Goal: Transaction & Acquisition: Purchase product/service

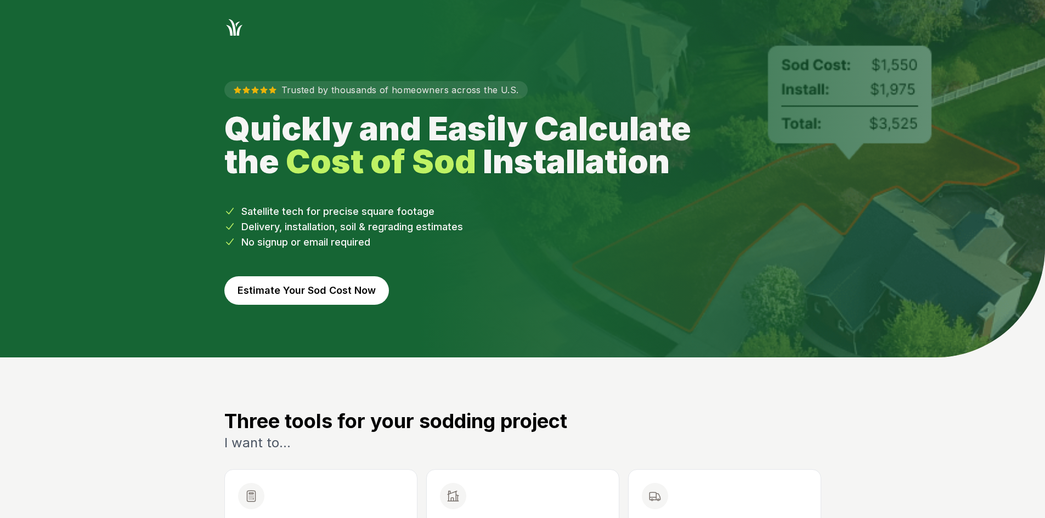
click at [364, 293] on button "Estimate Your Sod Cost Now" at bounding box center [306, 290] width 164 height 29
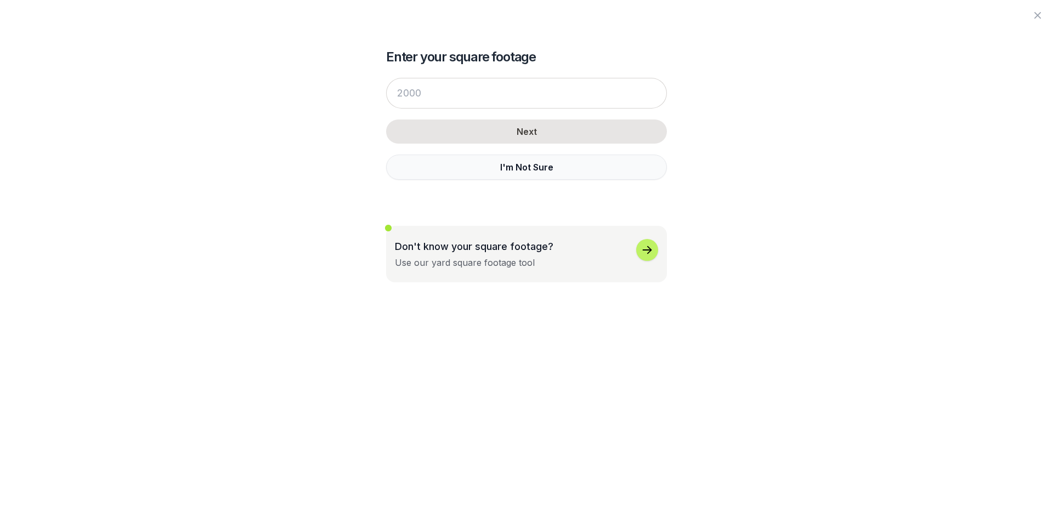
click at [434, 163] on button "I'm Not Sure" at bounding box center [526, 167] width 281 height 25
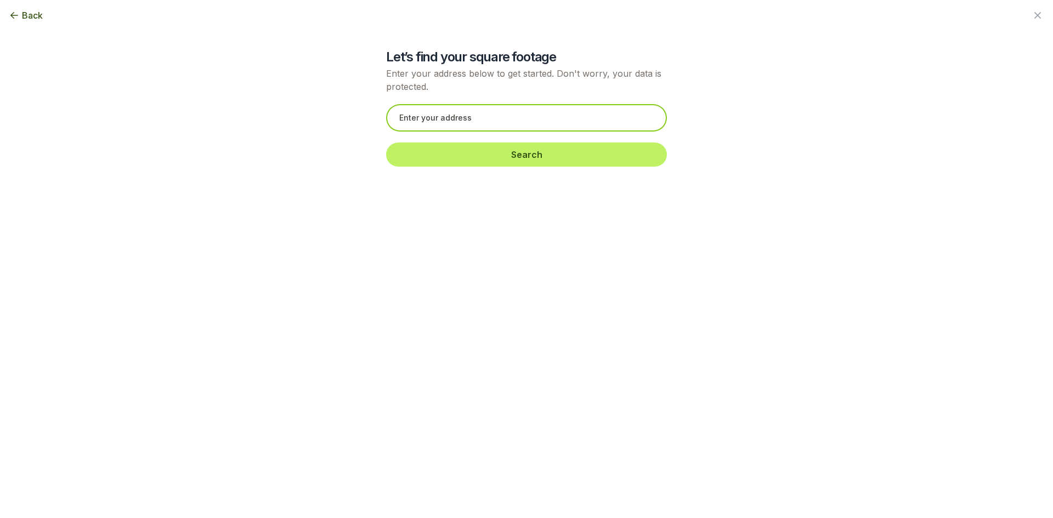
click at [436, 121] on input "text" at bounding box center [526, 117] width 281 height 27
paste input "[STREET_ADDRESS]"
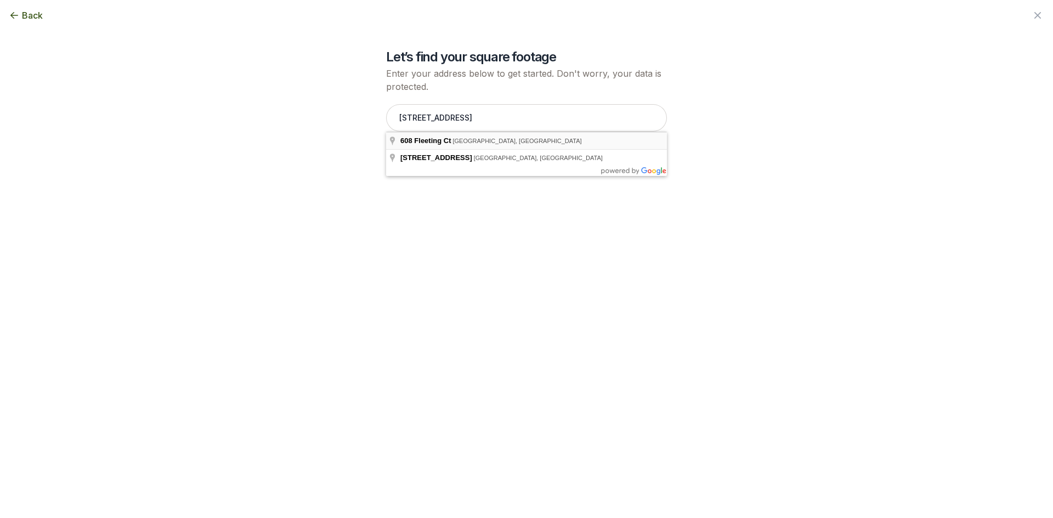
type input "[STREET_ADDRESS]"
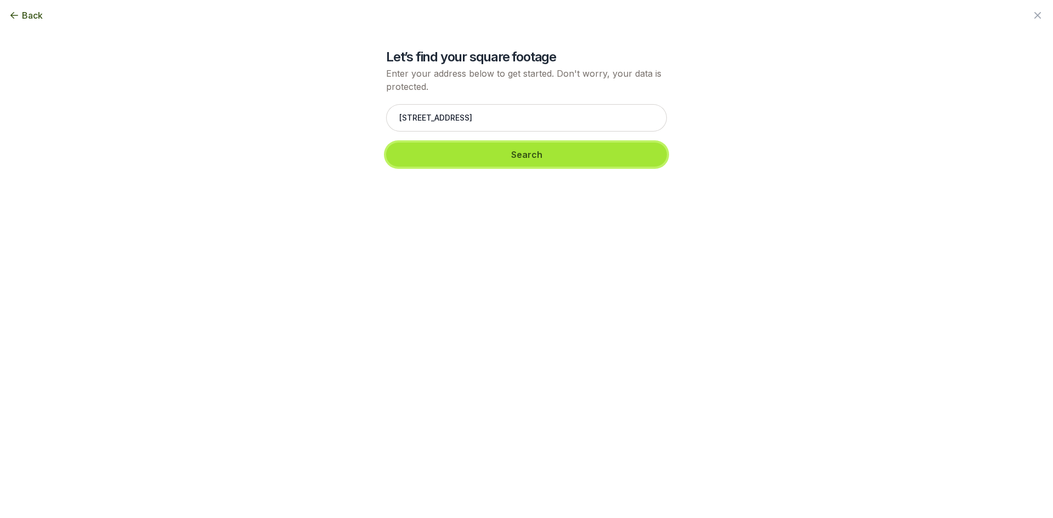
click at [450, 155] on button "Search" at bounding box center [526, 155] width 281 height 24
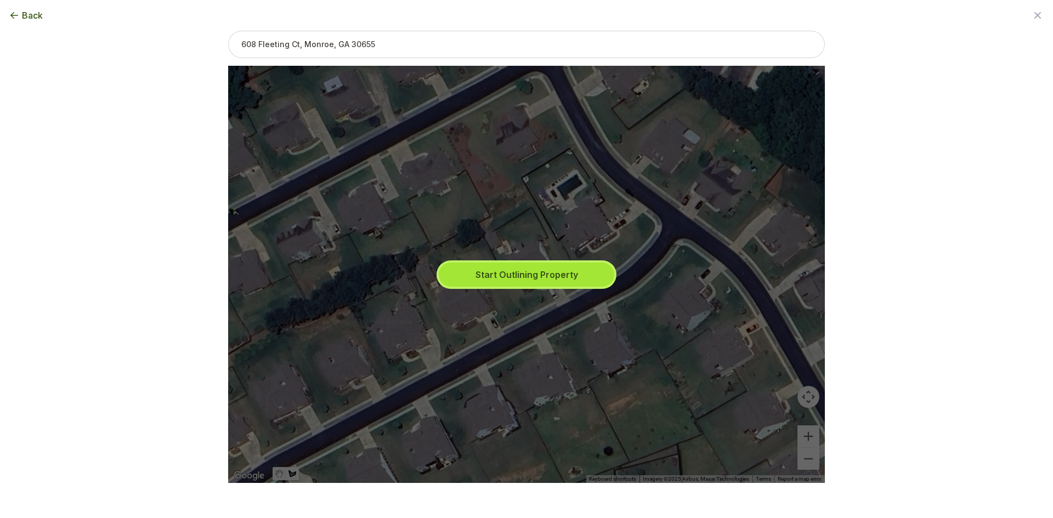
click at [471, 270] on button "Start Outlining Property" at bounding box center [526, 275] width 175 height 24
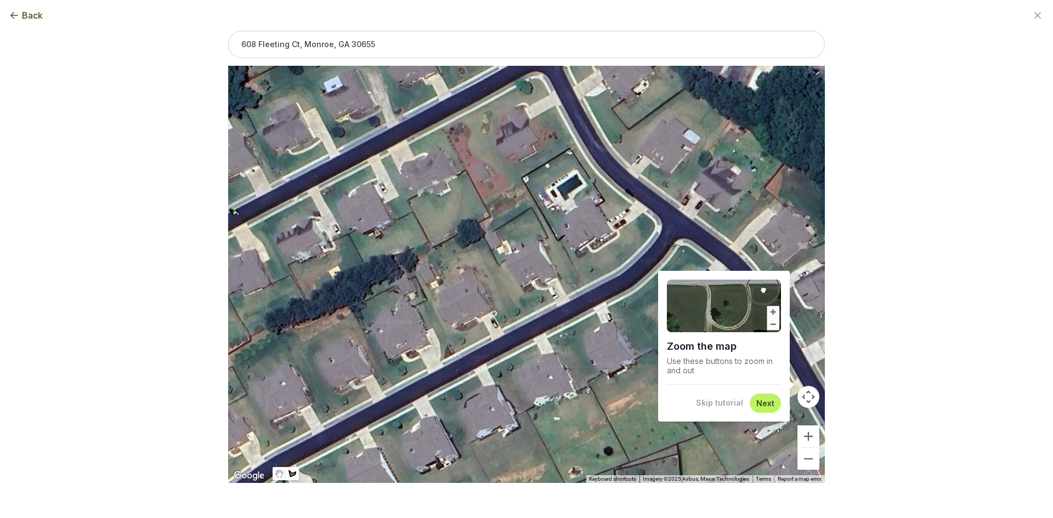
click at [730, 409] on button "Skip tutorial" at bounding box center [719, 403] width 47 height 11
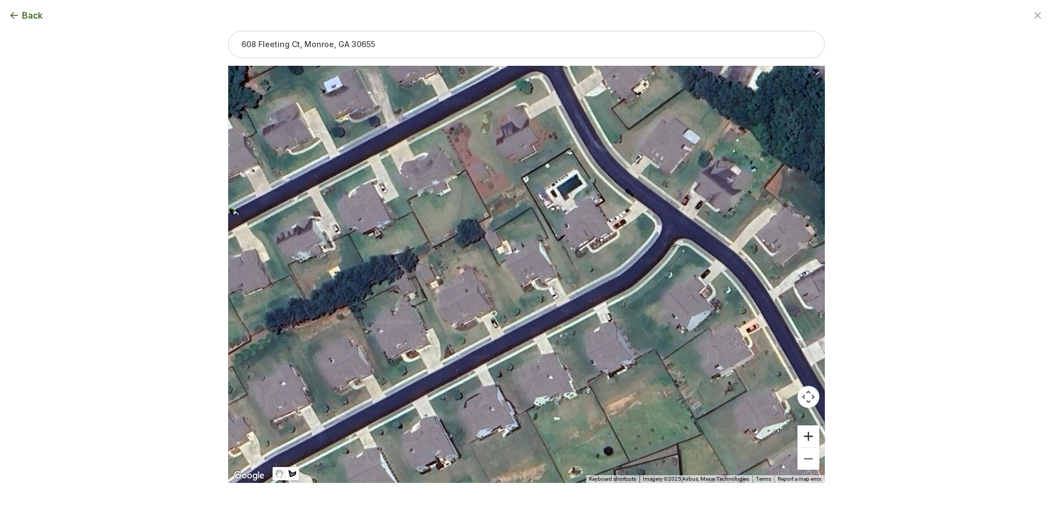
click at [812, 433] on button "Zoom in" at bounding box center [808, 437] width 22 height 22
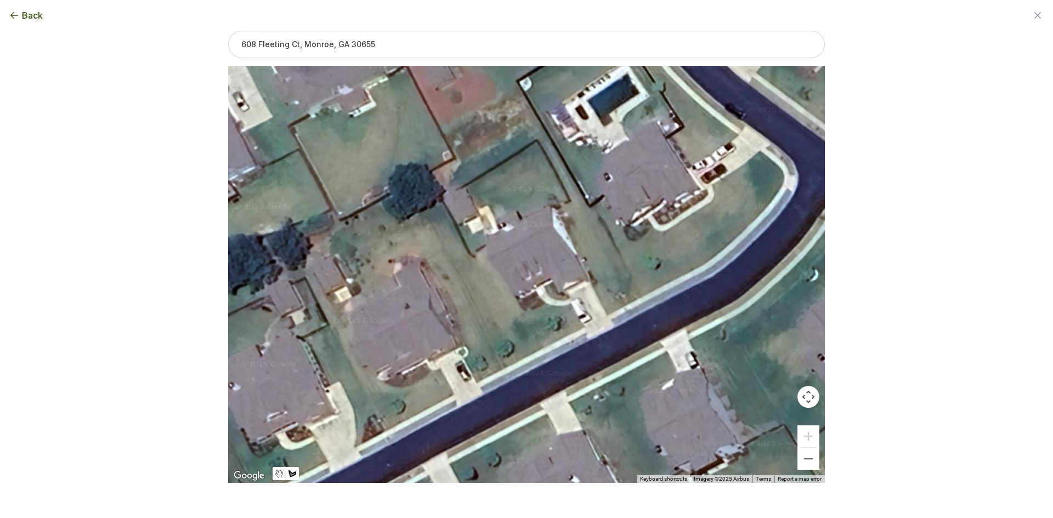
click at [585, 328] on div at bounding box center [526, 274] width 597 height 417
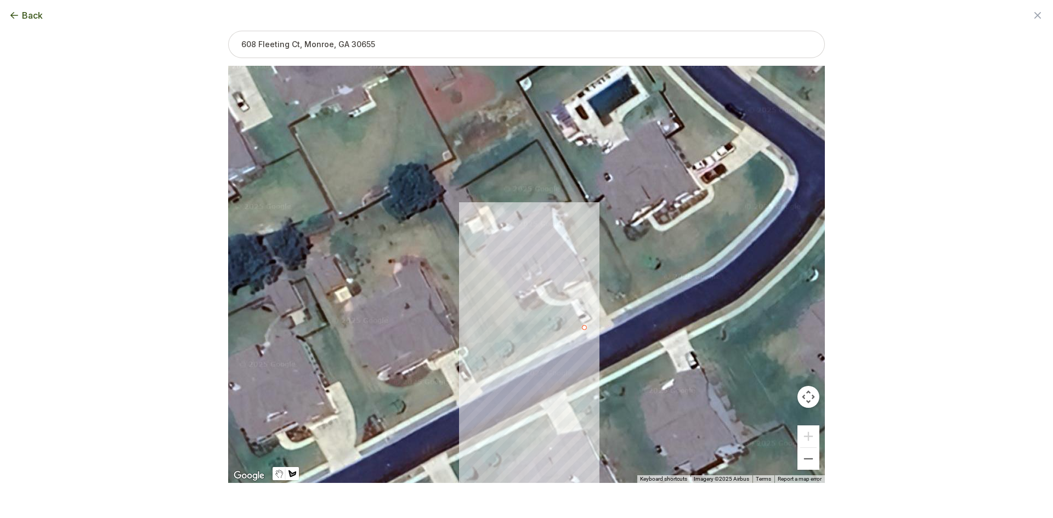
click at [502, 370] on div at bounding box center [526, 274] width 597 height 417
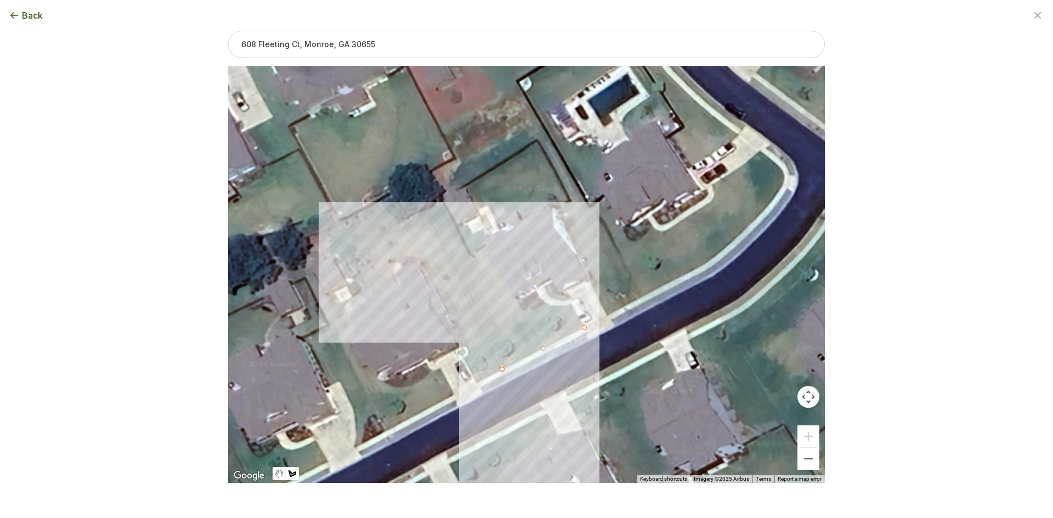
click at [422, 212] on div at bounding box center [526, 274] width 597 height 417
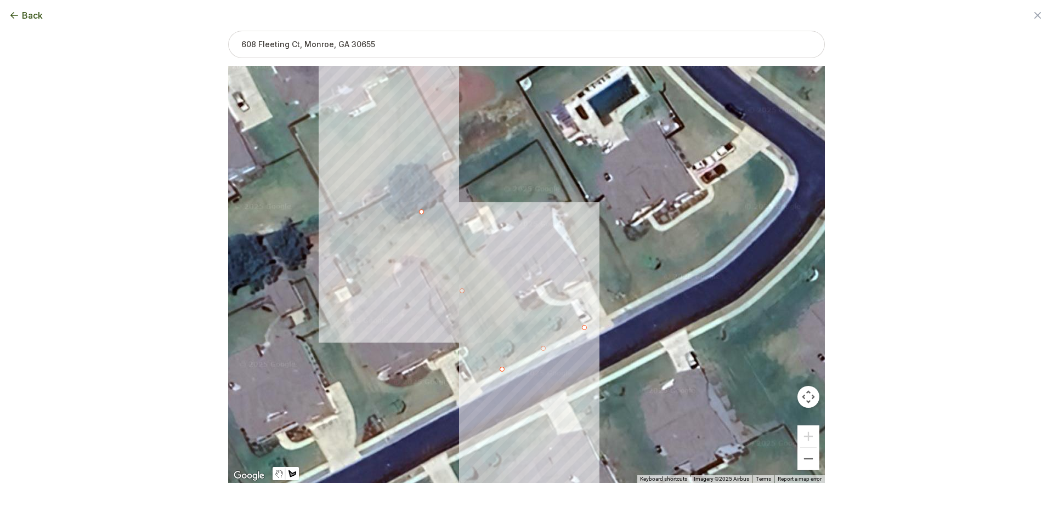
click at [442, 203] on div at bounding box center [526, 274] width 597 height 417
click at [472, 260] on div at bounding box center [526, 274] width 597 height 417
click at [485, 247] on div at bounding box center [526, 274] width 597 height 417
click at [490, 259] on div at bounding box center [526, 274] width 597 height 417
click at [498, 275] on div at bounding box center [526, 274] width 597 height 417
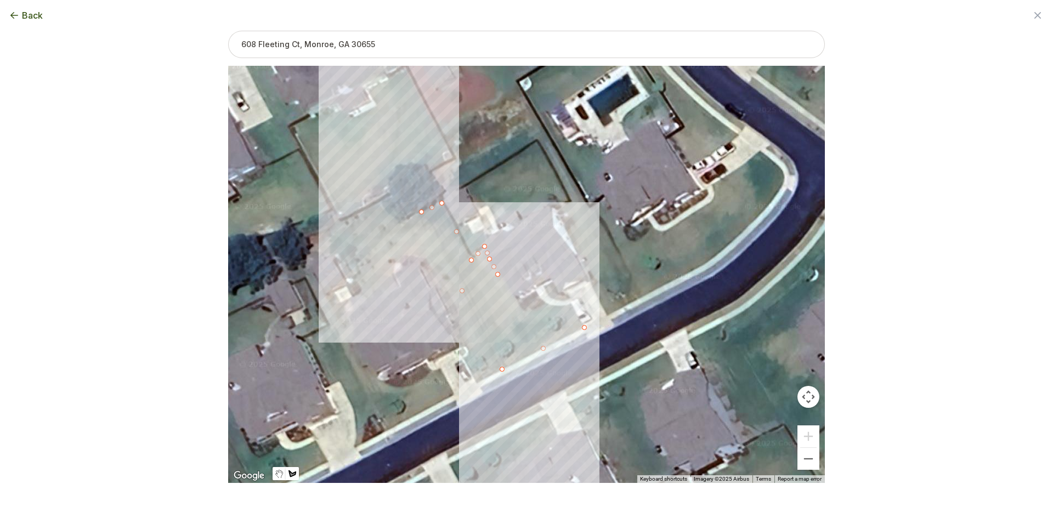
click at [518, 303] on div at bounding box center [526, 274] width 597 height 417
click at [524, 310] on div at bounding box center [526, 274] width 597 height 417
click at [537, 309] on div at bounding box center [526, 274] width 597 height 417
click at [546, 304] on div at bounding box center [526, 274] width 597 height 417
click at [561, 306] on div at bounding box center [526, 274] width 597 height 417
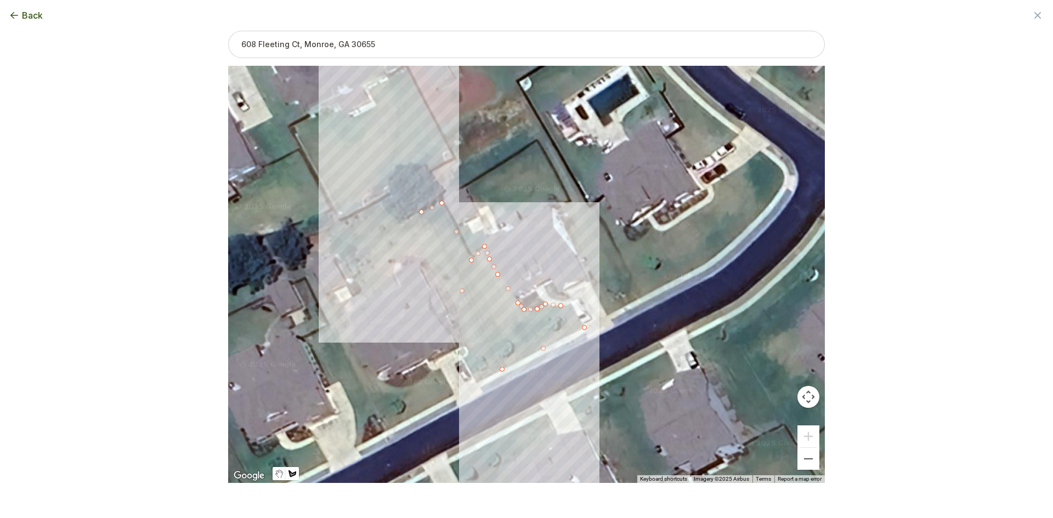
click at [570, 305] on div at bounding box center [526, 274] width 597 height 417
click at [586, 328] on div at bounding box center [526, 274] width 597 height 417
click at [469, 501] on button "Select another area" at bounding box center [451, 500] width 78 height 11
click at [606, 315] on div at bounding box center [526, 274] width 597 height 417
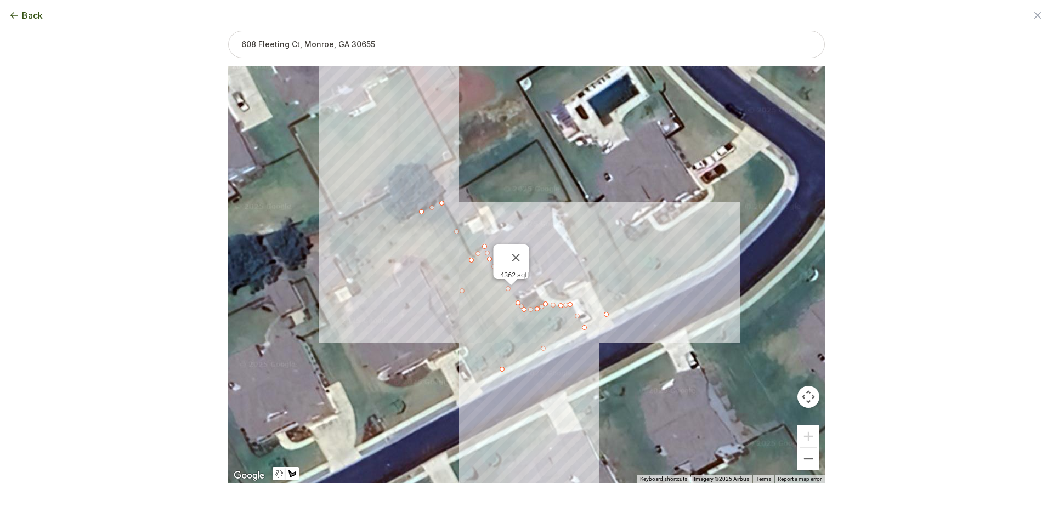
click at [642, 298] on div at bounding box center [526, 274] width 597 height 417
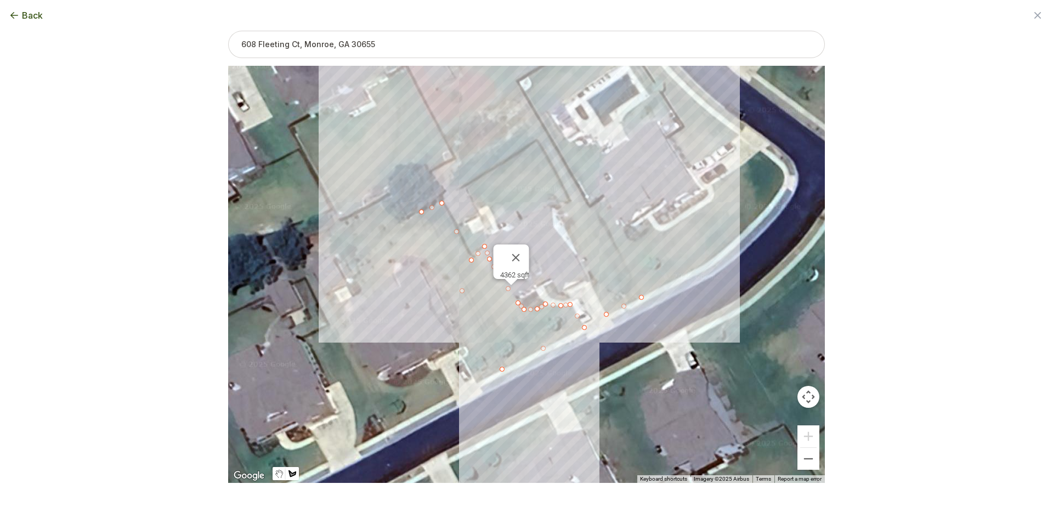
click at [590, 208] on div at bounding box center [526, 274] width 597 height 417
click at [556, 150] on div at bounding box center [526, 274] width 597 height 417
click at [548, 157] on div at bounding box center [526, 274] width 597 height 417
click at [570, 200] on div at bounding box center [526, 274] width 597 height 417
click at [560, 206] on div at bounding box center [526, 274] width 597 height 417
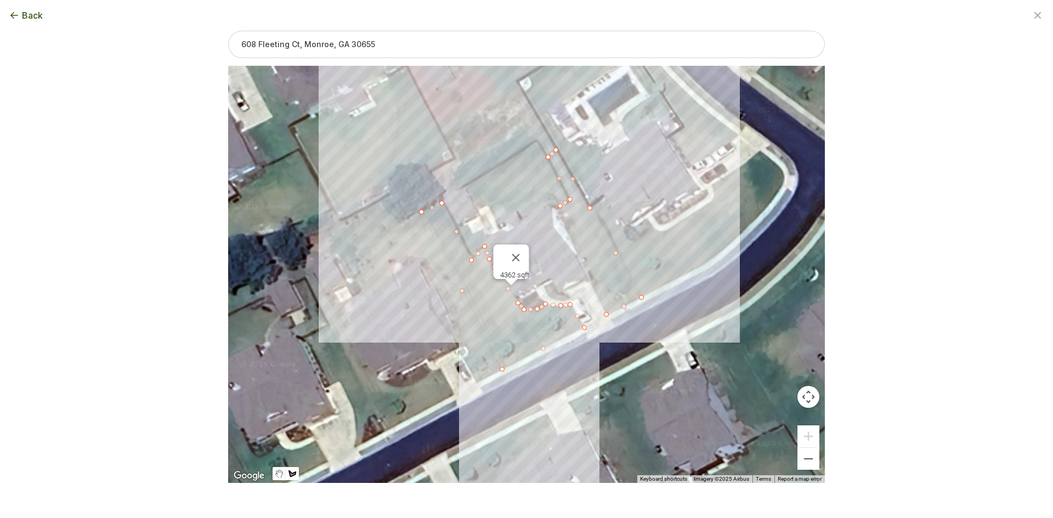
click at [589, 277] on div at bounding box center [526, 274] width 597 height 417
click at [606, 315] on div at bounding box center [526, 274] width 597 height 417
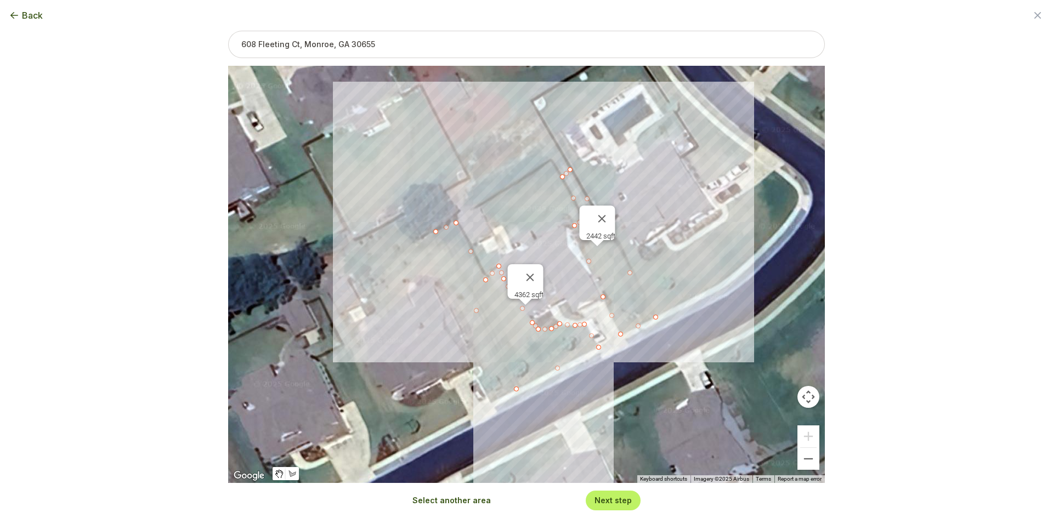
drag, startPoint x: 536, startPoint y: 202, endPoint x: 553, endPoint y: 225, distance: 28.3
click at [553, 225] on div "4362 sqft 2442 sqft" at bounding box center [526, 274] width 597 height 417
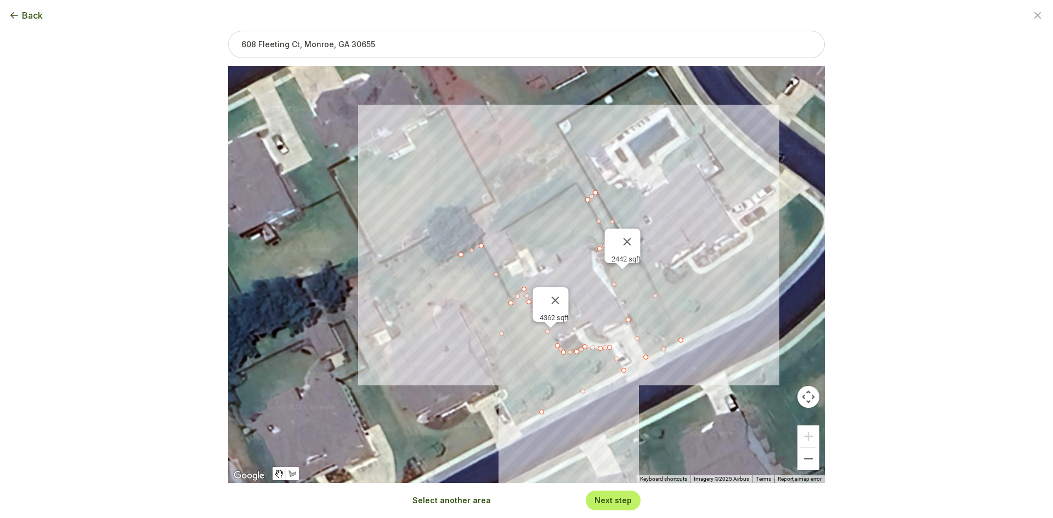
drag, startPoint x: 551, startPoint y: 247, endPoint x: 571, endPoint y: 260, distance: 23.7
click at [572, 260] on div "4362 sqft 2442 sqft" at bounding box center [526, 274] width 597 height 417
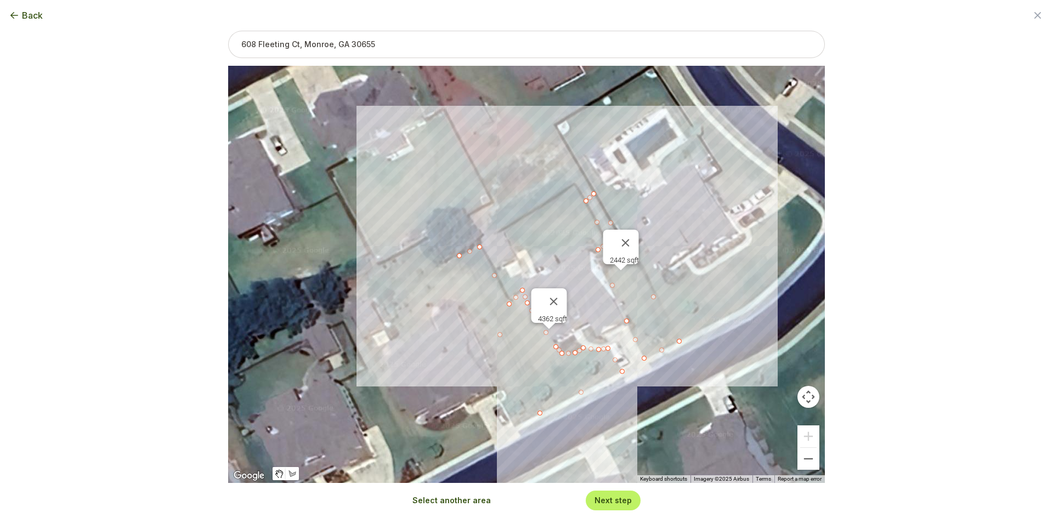
click at [452, 501] on button "Select another area" at bounding box center [451, 500] width 78 height 11
click at [510, 299] on div at bounding box center [526, 274] width 597 height 417
click at [469, 217] on div at bounding box center [526, 274] width 597 height 417
click at [496, 203] on div at bounding box center [526, 274] width 597 height 417
click at [479, 171] on div at bounding box center [526, 274] width 597 height 417
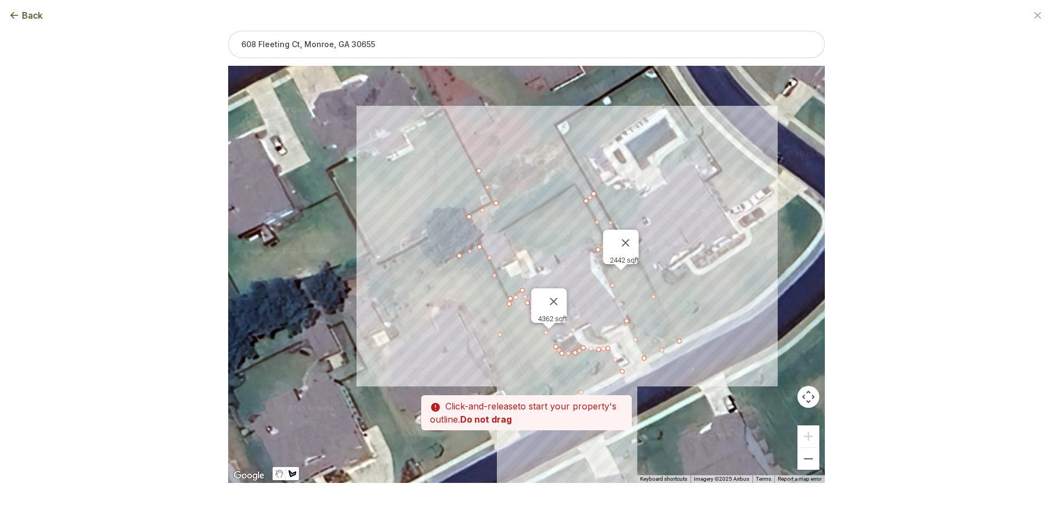
click at [553, 124] on div at bounding box center [526, 274] width 597 height 417
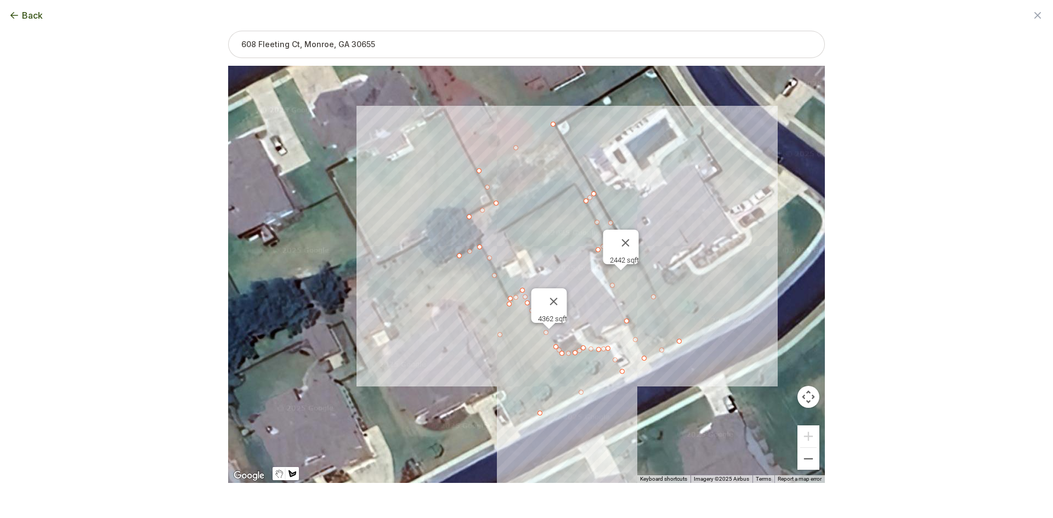
click at [592, 190] on div at bounding box center [526, 274] width 597 height 417
click at [581, 200] on div at bounding box center [526, 274] width 597 height 417
click at [596, 225] on div at bounding box center [526, 274] width 597 height 417
click at [596, 252] on div at bounding box center [526, 274] width 597 height 417
click at [583, 250] on div at bounding box center [526, 274] width 597 height 417
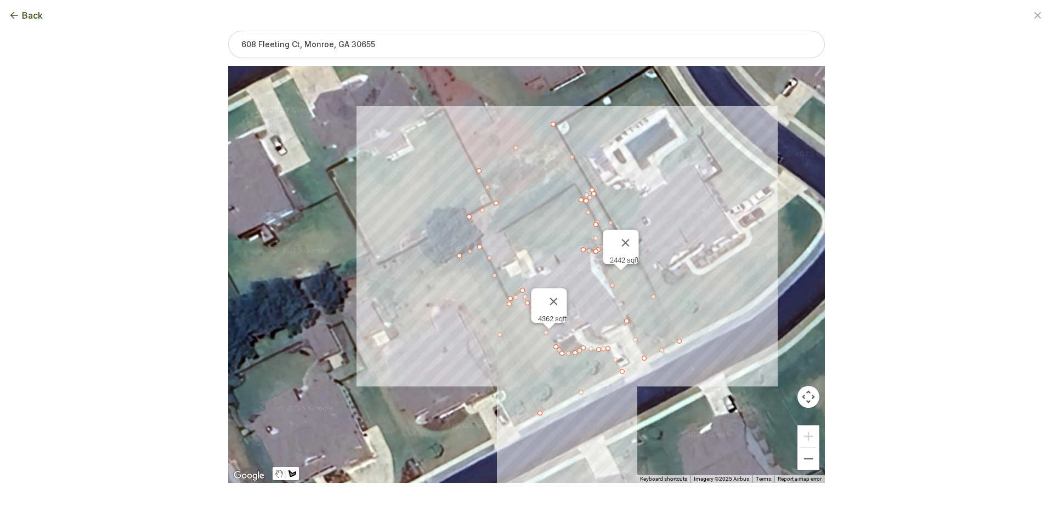
click at [559, 263] on div at bounding box center [526, 274] width 597 height 417
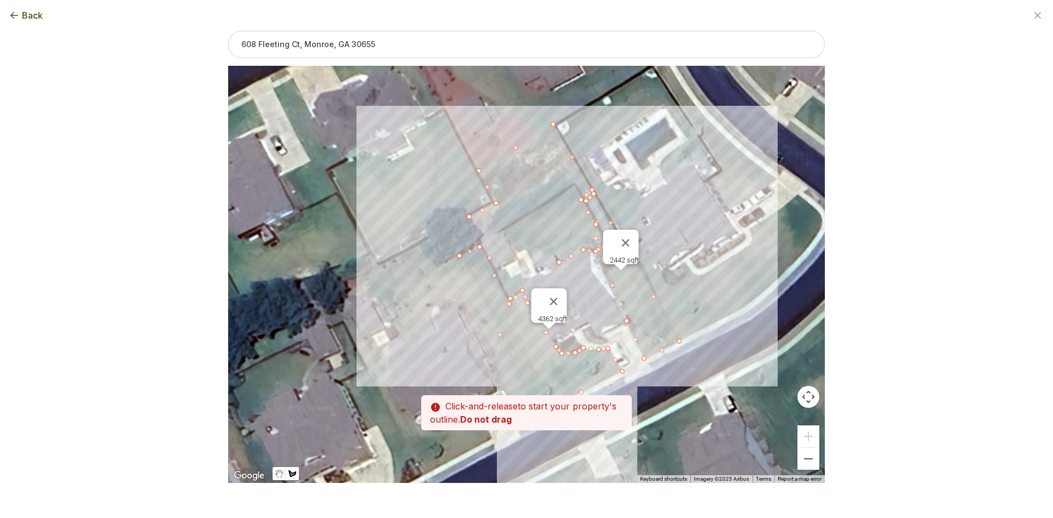
click at [554, 254] on div at bounding box center [526, 274] width 597 height 417
click at [532, 265] on div at bounding box center [526, 274] width 597 height 417
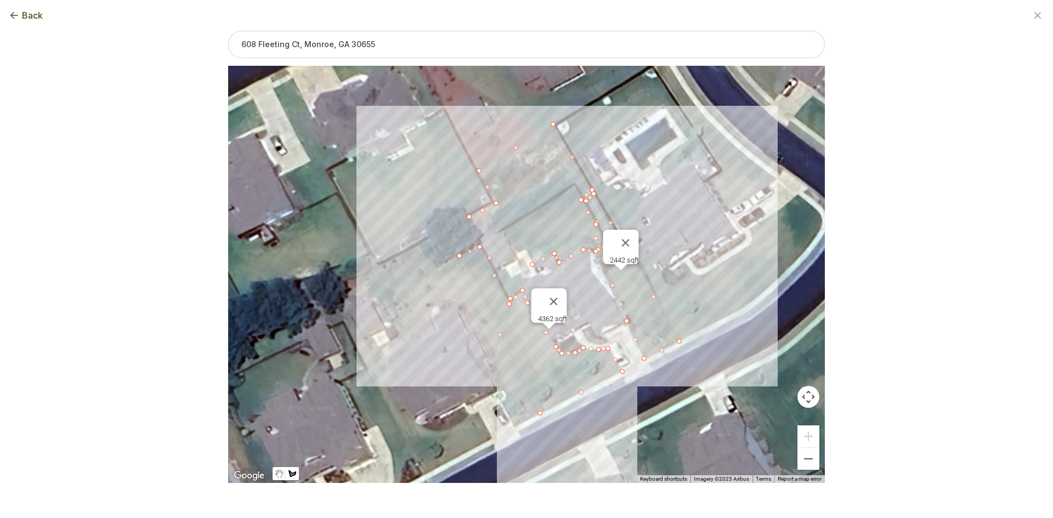
click at [520, 285] on div at bounding box center [526, 274] width 597 height 417
click at [510, 298] on div at bounding box center [526, 274] width 597 height 417
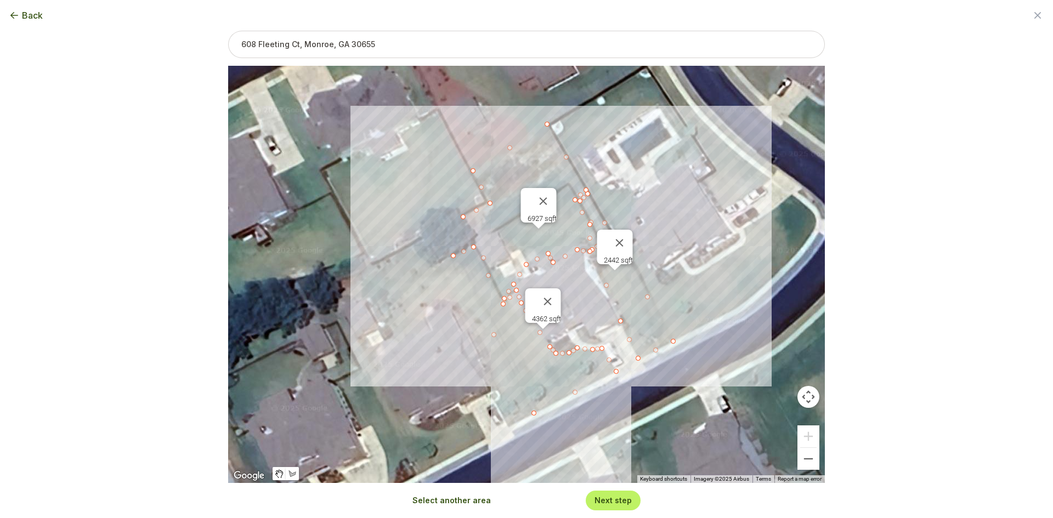
drag, startPoint x: 439, startPoint y: 250, endPoint x: 434, endPoint y: 248, distance: 5.7
click at [434, 248] on div "4362 sqft 2442 sqft 6927 sqft" at bounding box center [526, 274] width 597 height 417
drag, startPoint x: 472, startPoint y: 169, endPoint x: 468, endPoint y: 164, distance: 5.9
type input "13857"
